Goal: Transaction & Acquisition: Purchase product/service

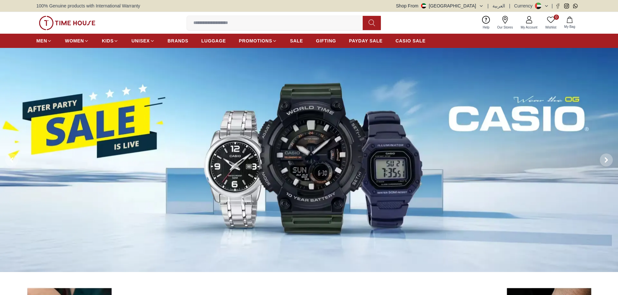
click at [222, 24] on input at bounding box center [277, 23] width 181 height 13
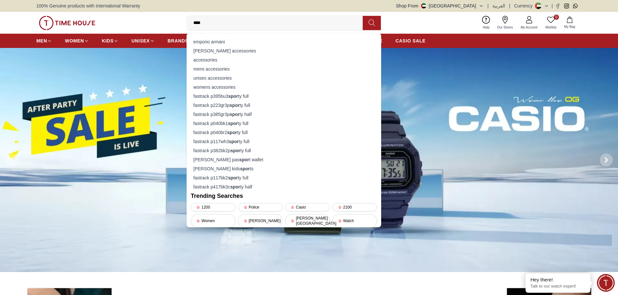
type input "*****"
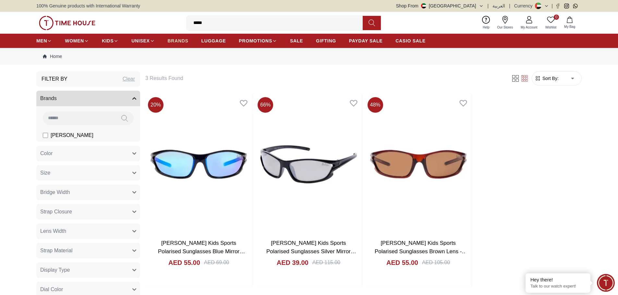
drag, startPoint x: 202, startPoint y: 28, endPoint x: 113, endPoint y: 43, distance: 91.2
click at [153, 41] on header "0 Wishlist My Bag ***** smart smart_watch smart watch fastrack p395bu3 sport y …" at bounding box center [309, 30] width 618 height 36
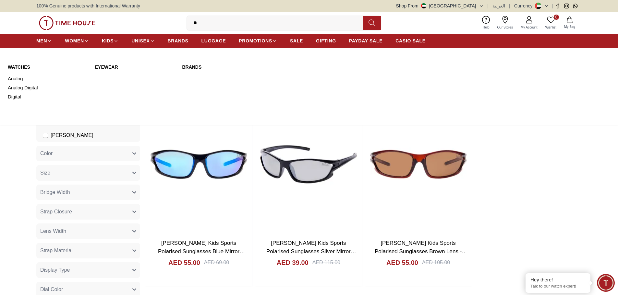
type input "*"
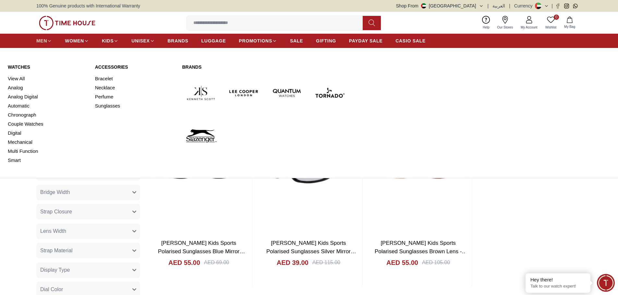
click at [42, 40] on span "MEN" at bounding box center [41, 41] width 11 height 6
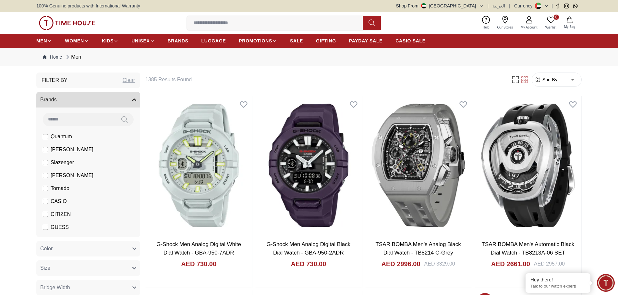
click at [549, 80] on span "Sort By:" at bounding box center [550, 80] width 18 height 6
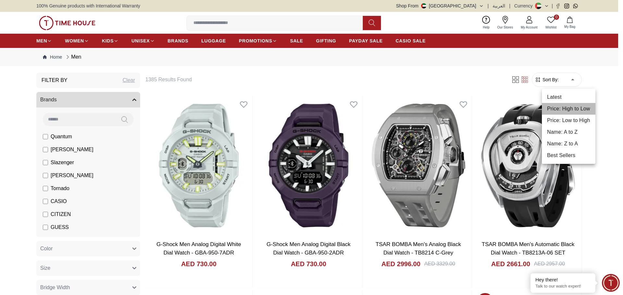
click at [573, 110] on li "Price: High to Low" at bounding box center [569, 109] width 54 height 12
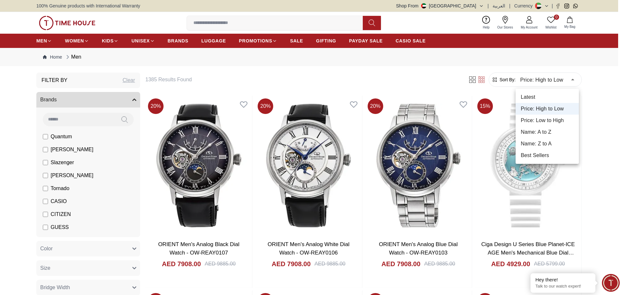
click at [562, 118] on li "Price: Low to High" at bounding box center [546, 121] width 63 height 12
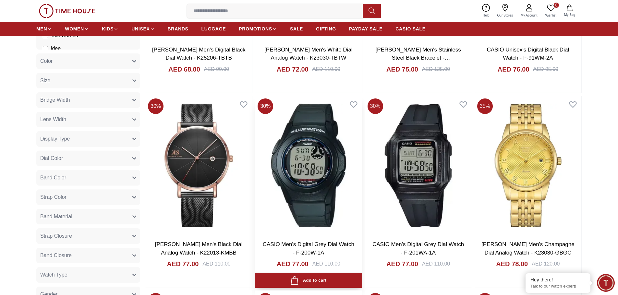
scroll to position [2552, 0]
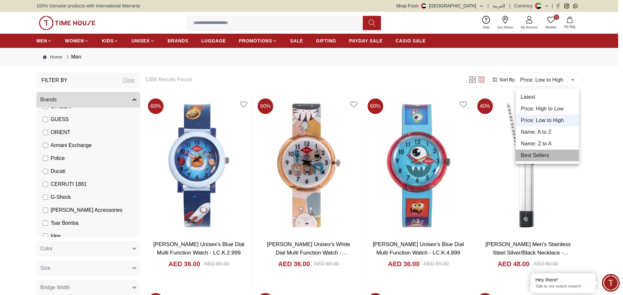
click at [543, 156] on li "Best Sellers" at bounding box center [546, 156] width 63 height 12
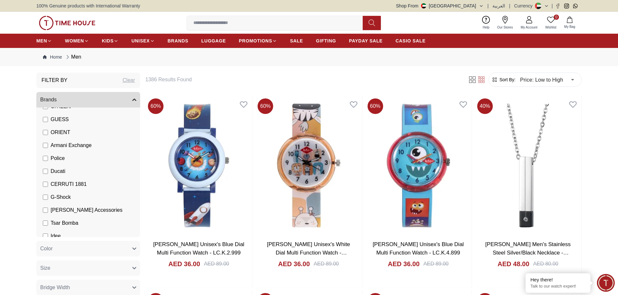
type input "*"
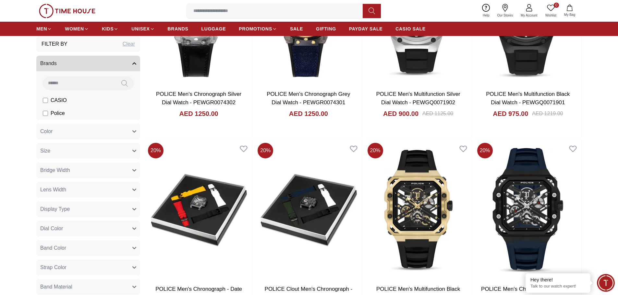
scroll to position [703, 0]
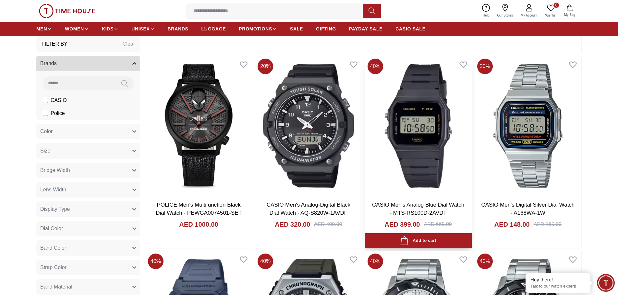
scroll to position [1460, 0]
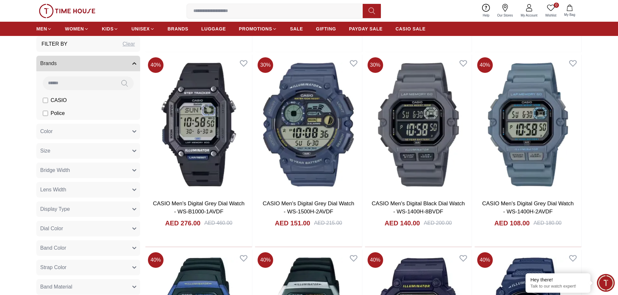
scroll to position [2757, 0]
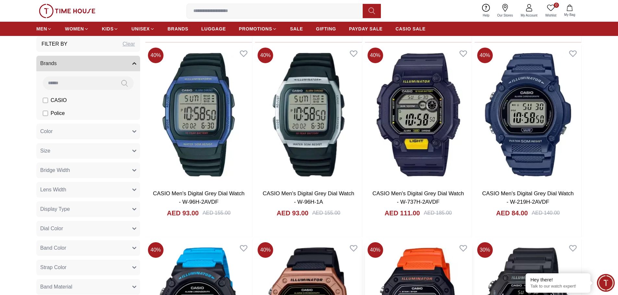
scroll to position [2919, 0]
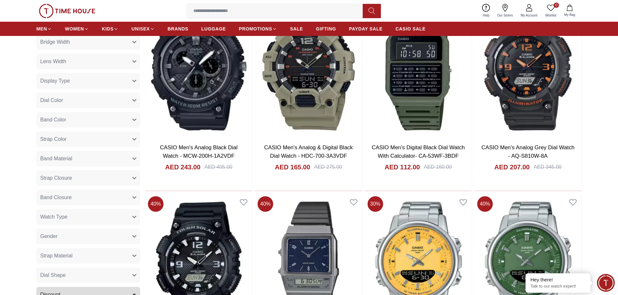
scroll to position [5622, 0]
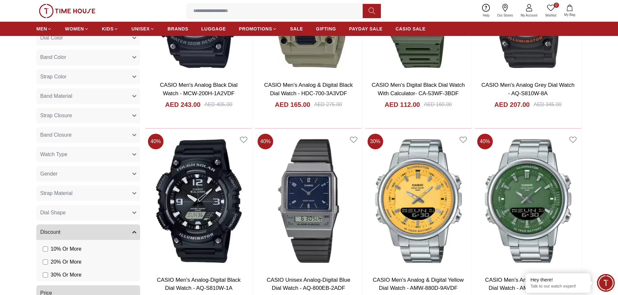
click at [219, 12] on input at bounding box center [277, 11] width 181 height 13
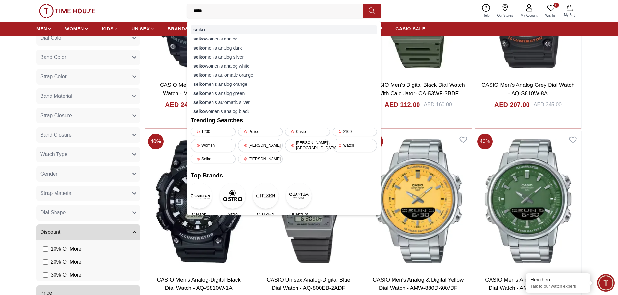
type input "*****"
click at [202, 26] on div "seiko" at bounding box center [284, 29] width 186 height 9
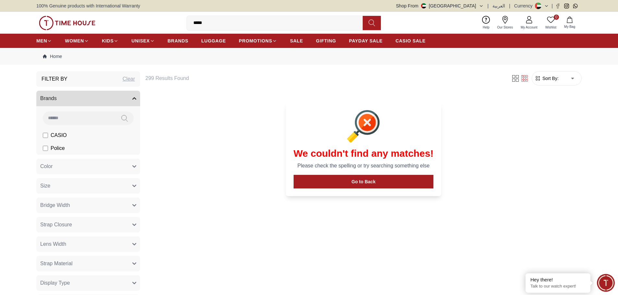
click at [72, 28] on img at bounding box center [67, 23] width 56 height 14
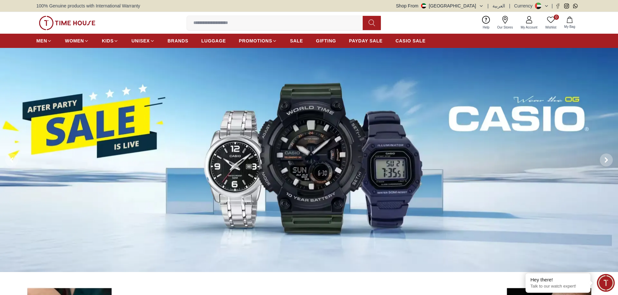
click at [265, 22] on input at bounding box center [277, 23] width 181 height 13
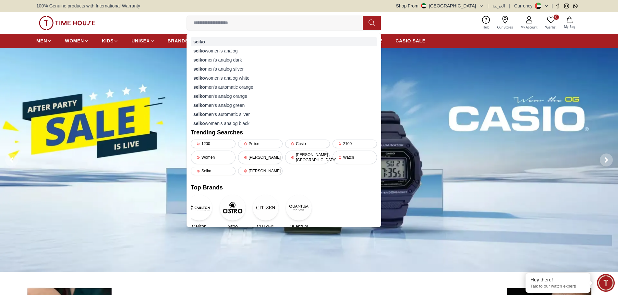
click at [207, 43] on div "seiko" at bounding box center [284, 41] width 186 height 9
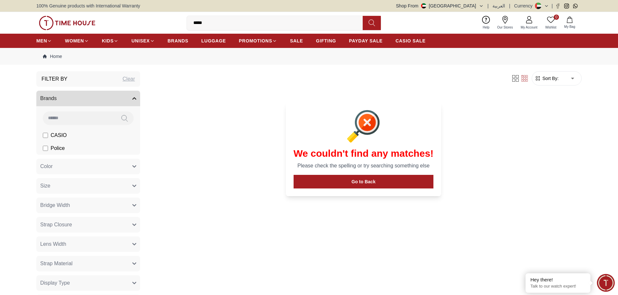
click at [97, 170] on button "Color" at bounding box center [88, 167] width 104 height 16
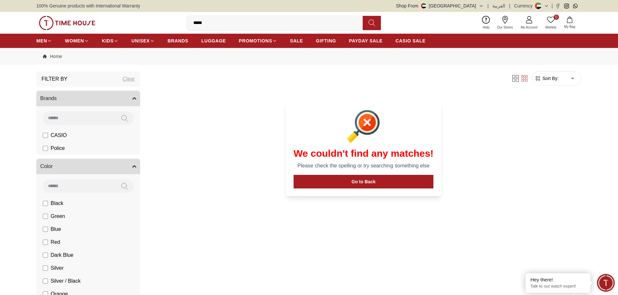
click at [97, 169] on button "Color" at bounding box center [88, 167] width 104 height 16
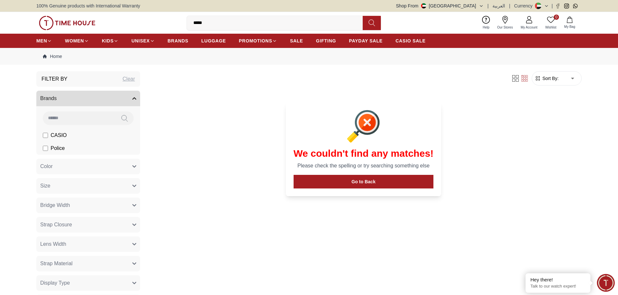
click at [94, 185] on button "Size" at bounding box center [88, 186] width 104 height 16
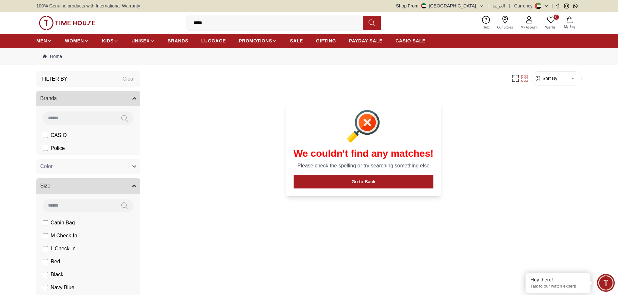
click at [94, 183] on button "Size" at bounding box center [88, 186] width 104 height 16
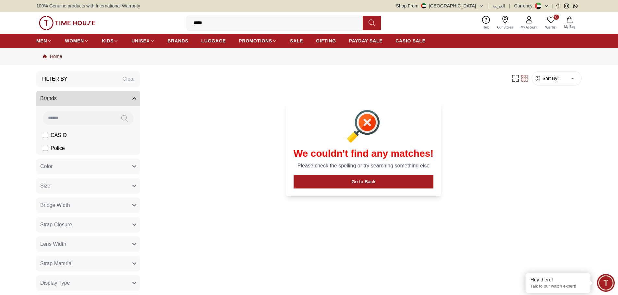
click at [52, 59] on link "Home" at bounding box center [52, 56] width 19 height 6
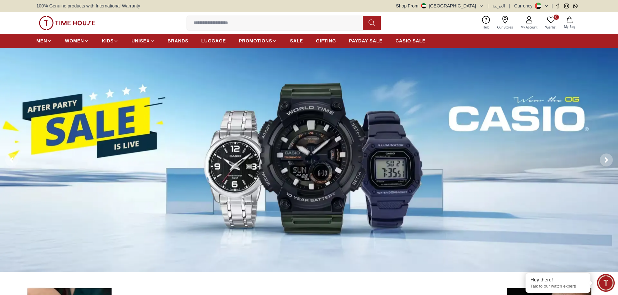
click at [249, 165] on img at bounding box center [309, 160] width 618 height 225
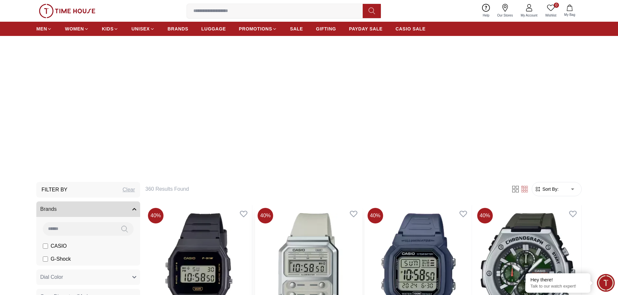
scroll to position [54, 0]
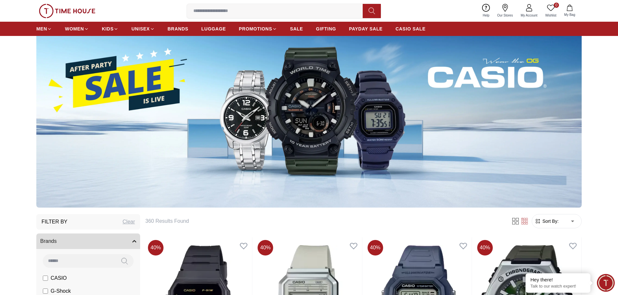
click at [277, 129] on img at bounding box center [308, 112] width 545 height 191
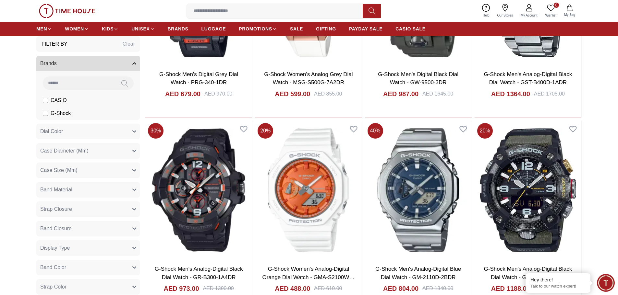
scroll to position [811, 0]
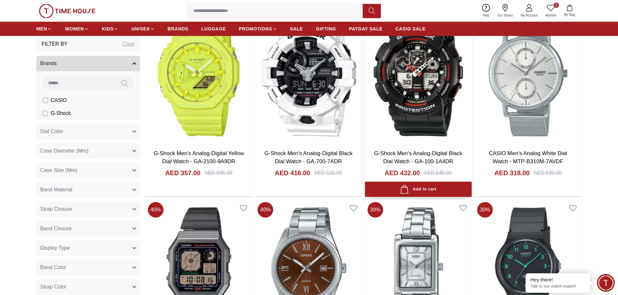
scroll to position [1460, 0]
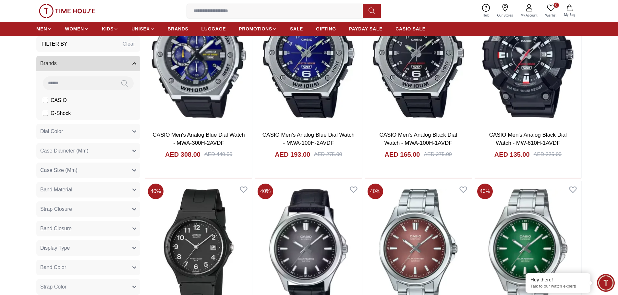
scroll to position [3730, 0]
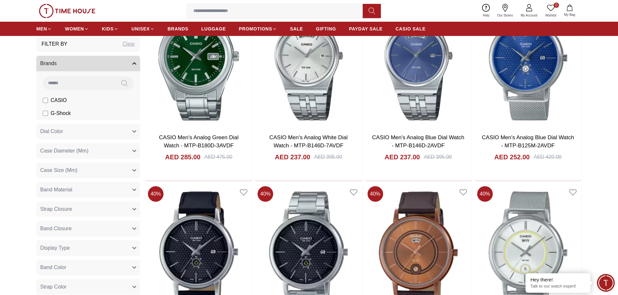
scroll to position [4703, 0]
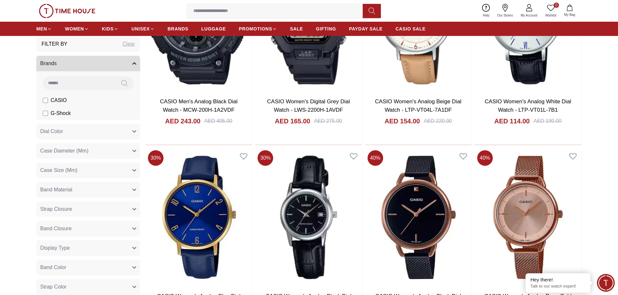
scroll to position [5622, 0]
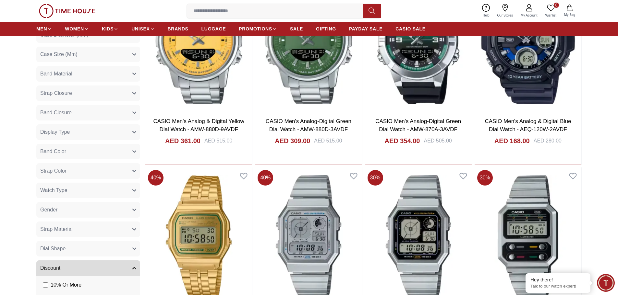
scroll to position [6812, 0]
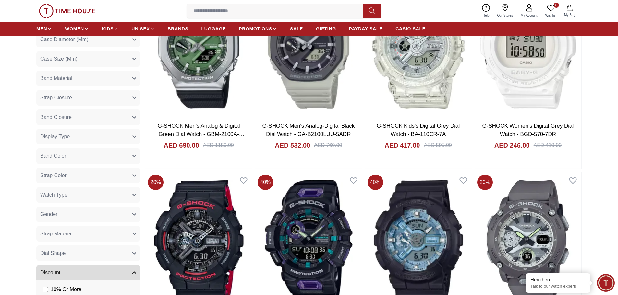
scroll to position [7788, 0]
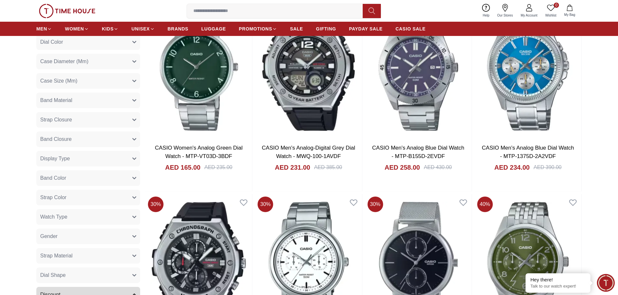
scroll to position [8761, 0]
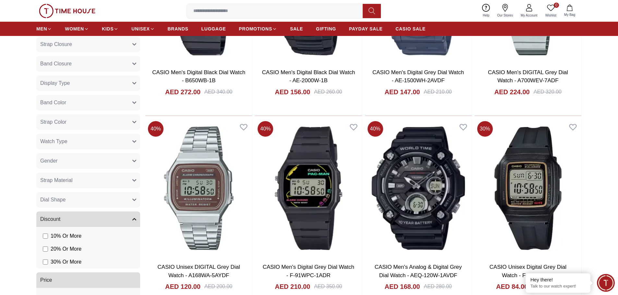
scroll to position [9735, 0]
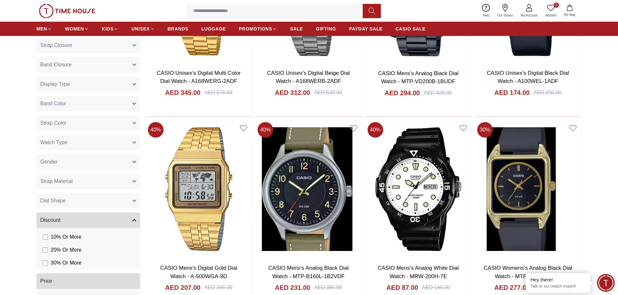
scroll to position [10708, 0]
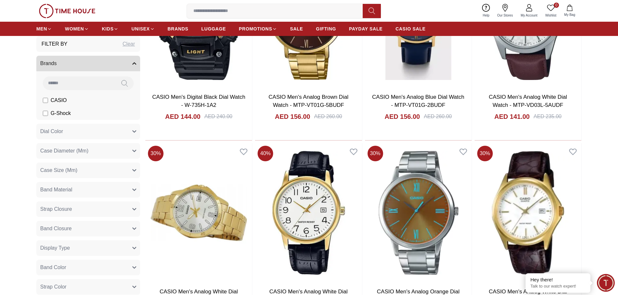
scroll to position [11506, 0]
